Goal: Find specific page/section: Find specific page/section

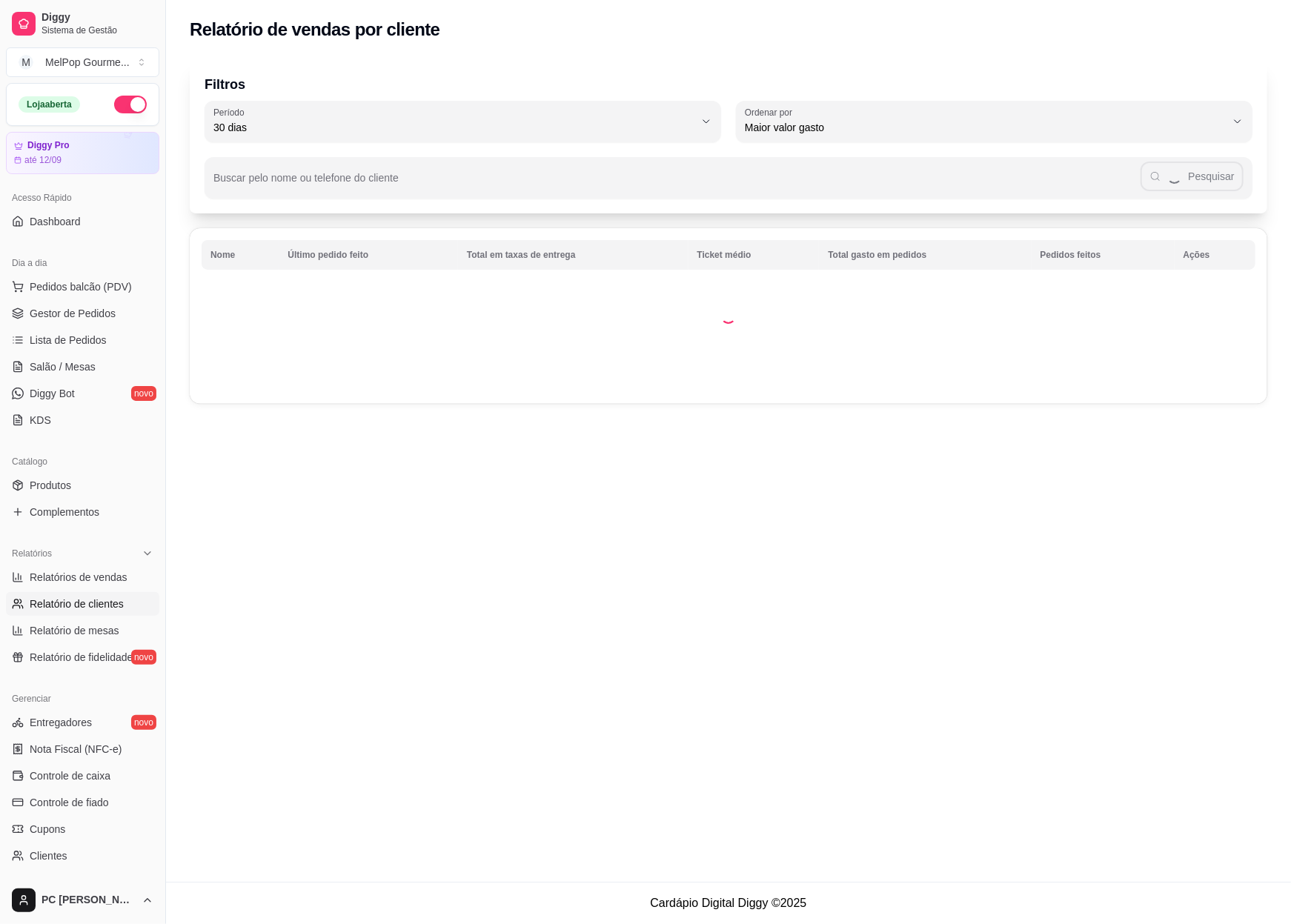
select select "ALL"
select select "0"
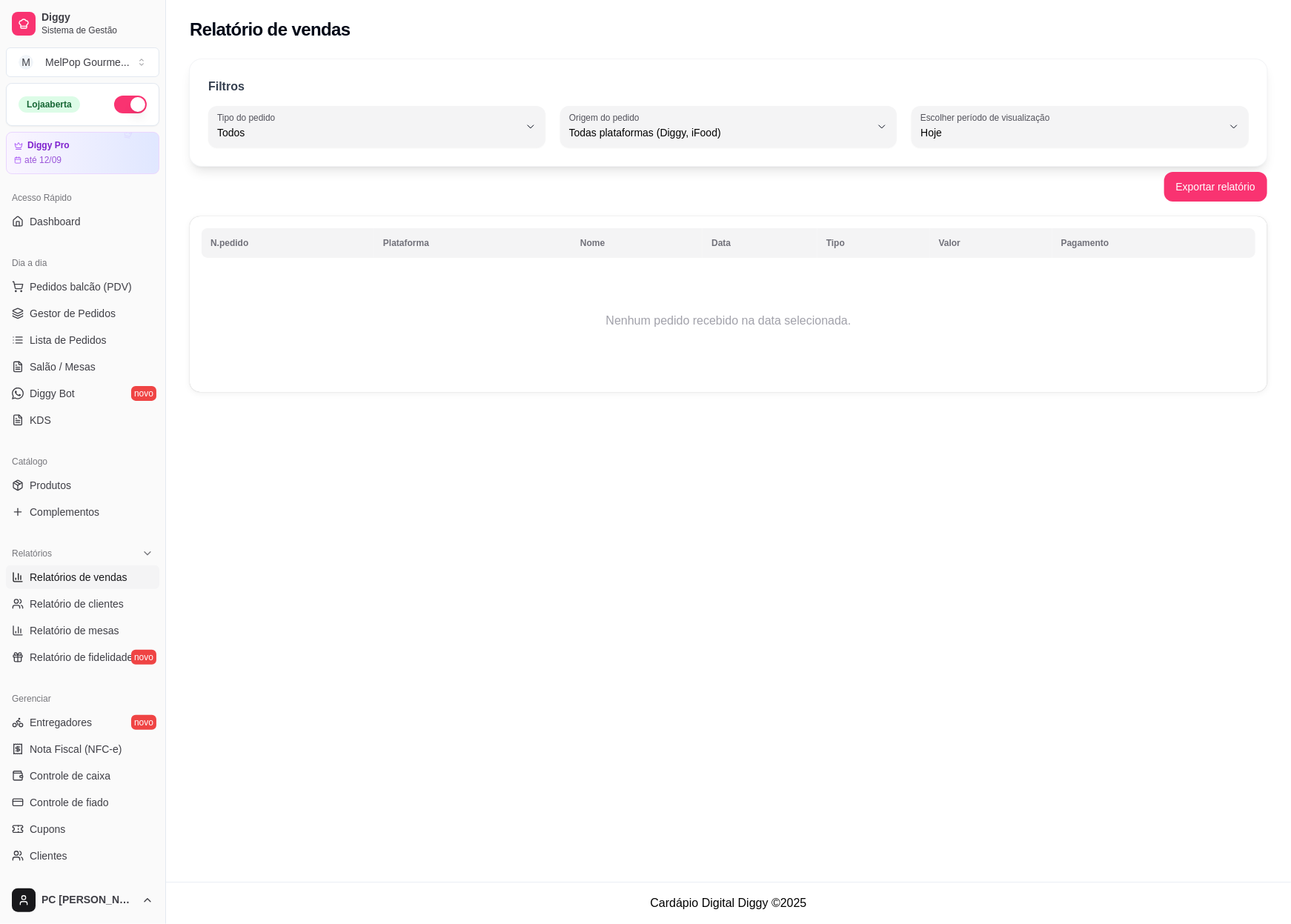
click at [1129, 146] on button "Escolher período de visualização Hoje" at bounding box center [1080, 126] width 337 height 41
click at [1028, 201] on li "Ontem" at bounding box center [1080, 192] width 312 height 23
type input "1"
select select "1"
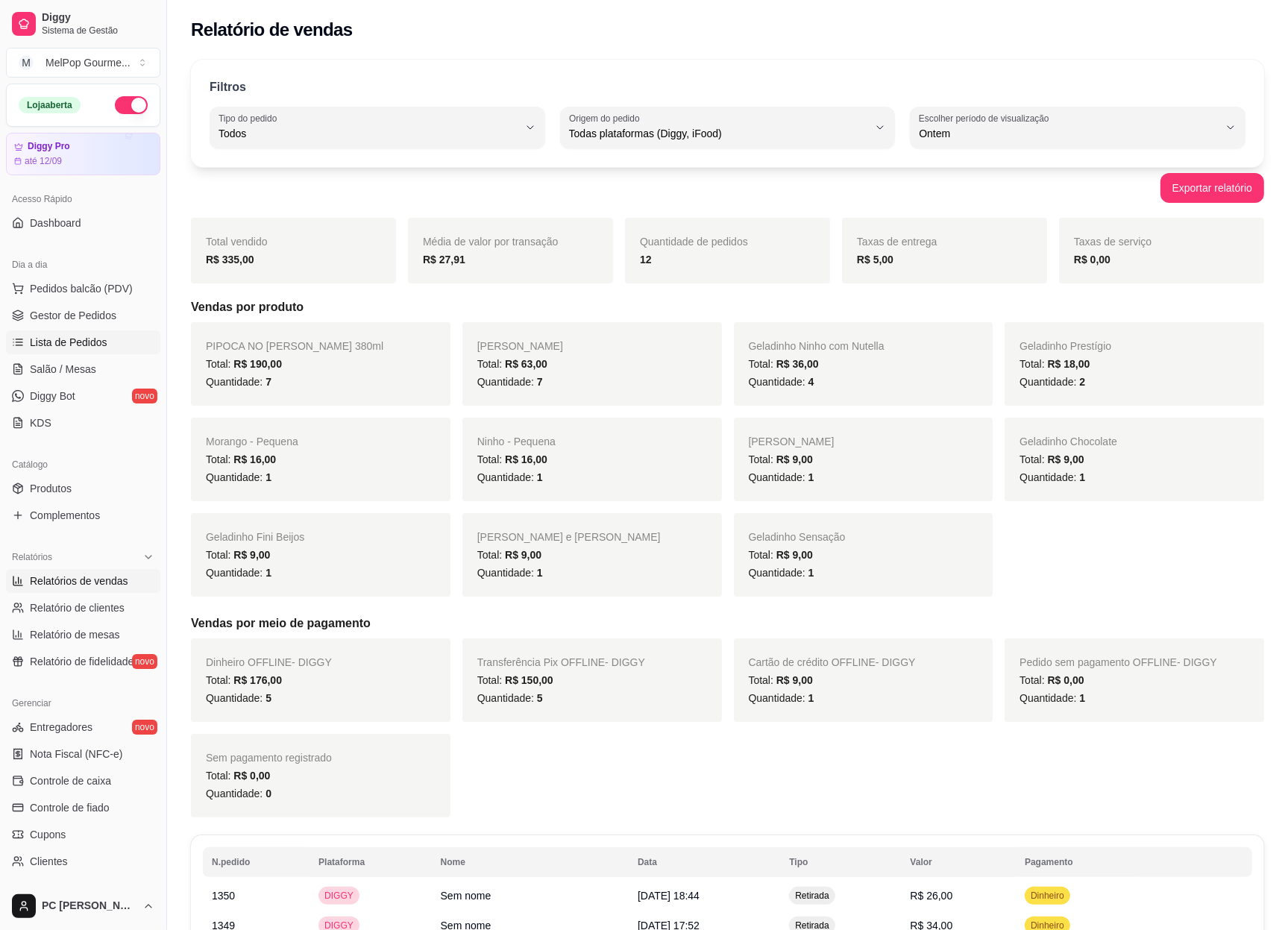
click at [56, 343] on span "Lista de Pedidos" at bounding box center [69, 342] width 78 height 15
